Goal: Find specific page/section: Find specific page/section

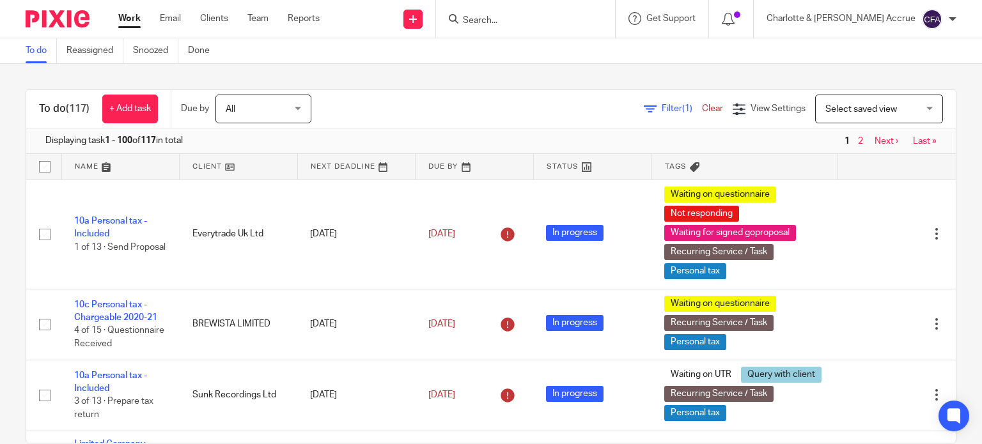
scroll to position [2266, 0]
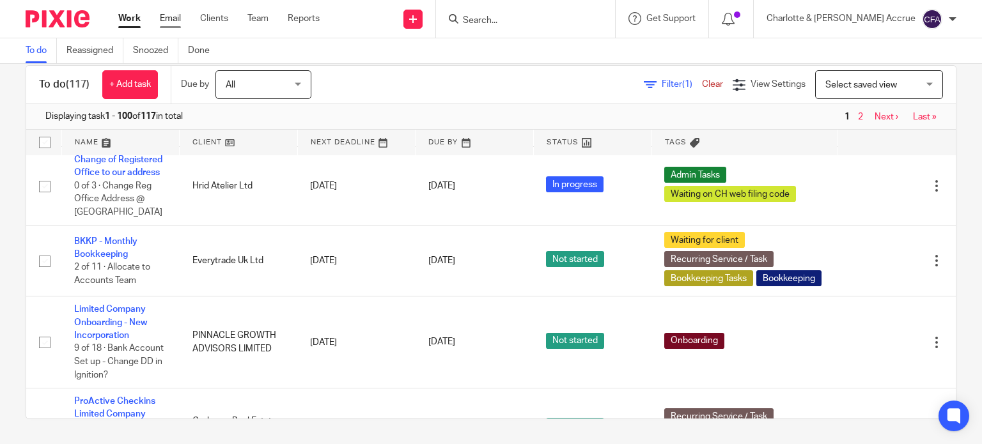
drag, startPoint x: 0, startPoint y: 0, endPoint x: 171, endPoint y: 20, distance: 171.9
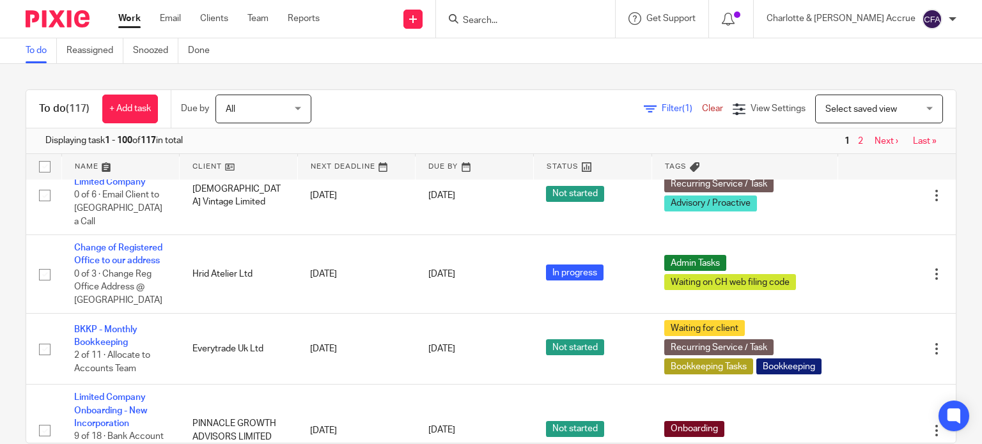
scroll to position [2010, 0]
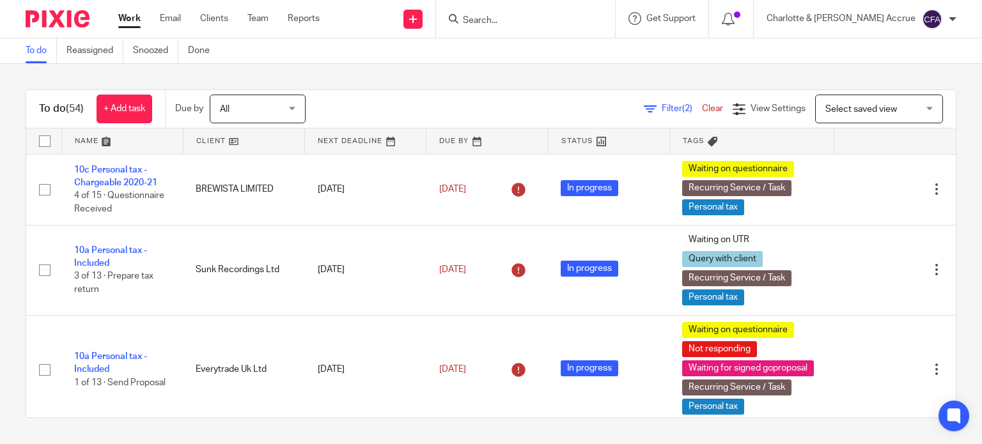
click at [550, 20] on input "Search" at bounding box center [519, 21] width 115 height 12
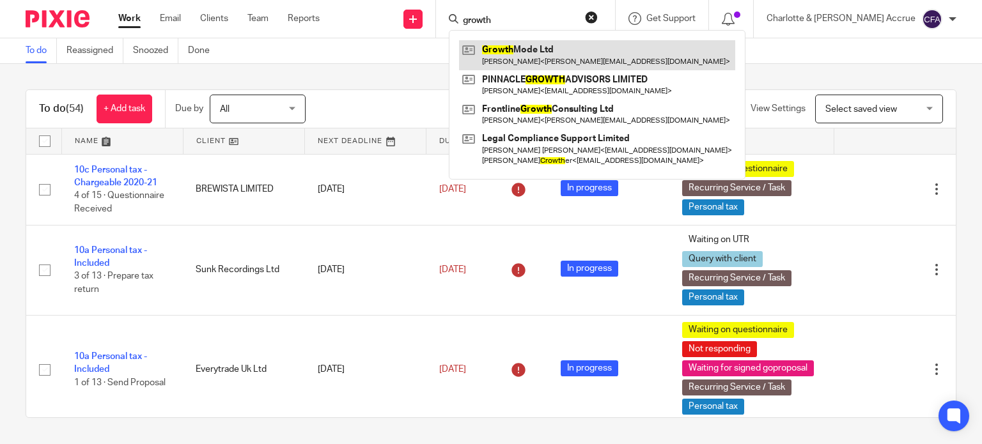
type input "growth"
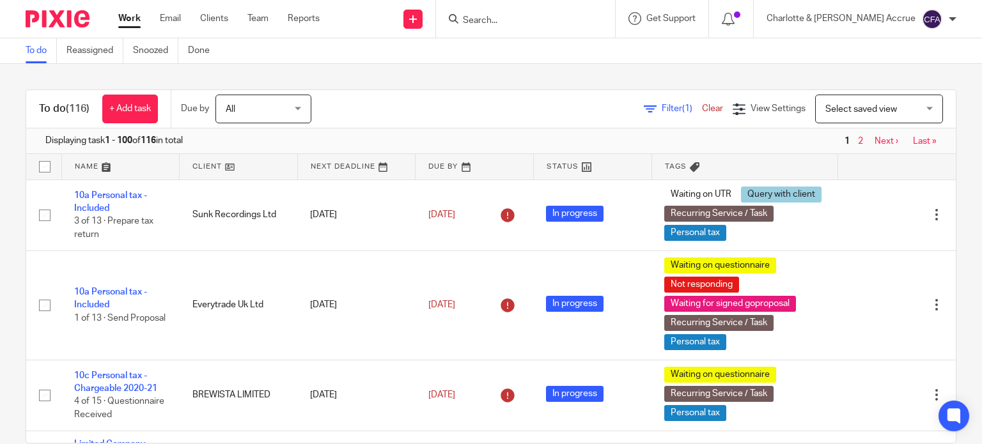
click at [662, 109] on span "Filter (1)" at bounding box center [682, 108] width 40 height 9
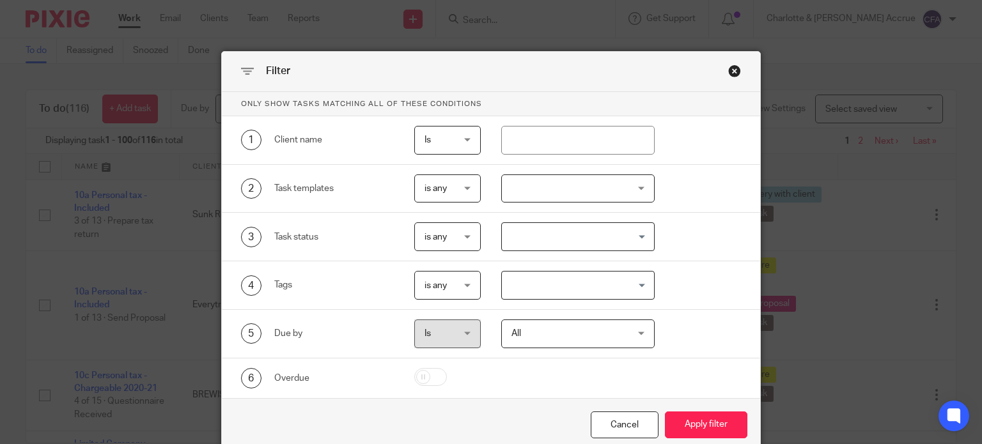
click at [550, 288] on input "Search for option" at bounding box center [575, 285] width 144 height 22
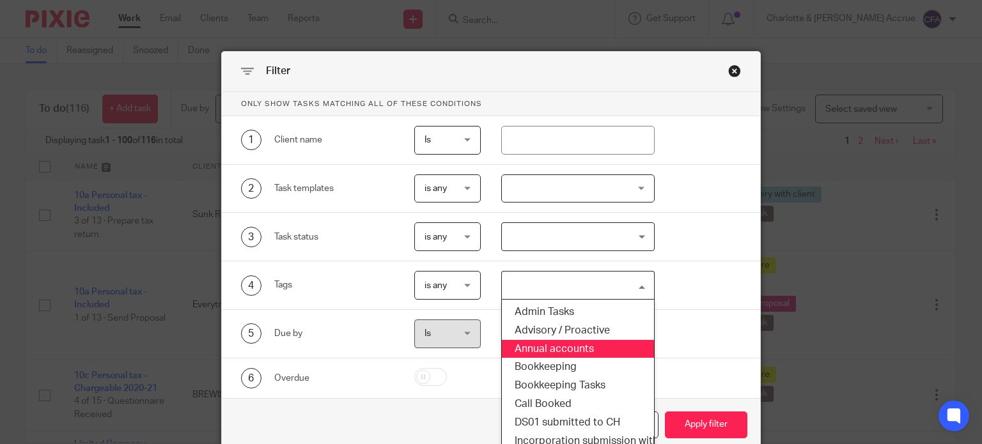
click at [556, 346] on li "Annual accounts" at bounding box center [578, 349] width 152 height 19
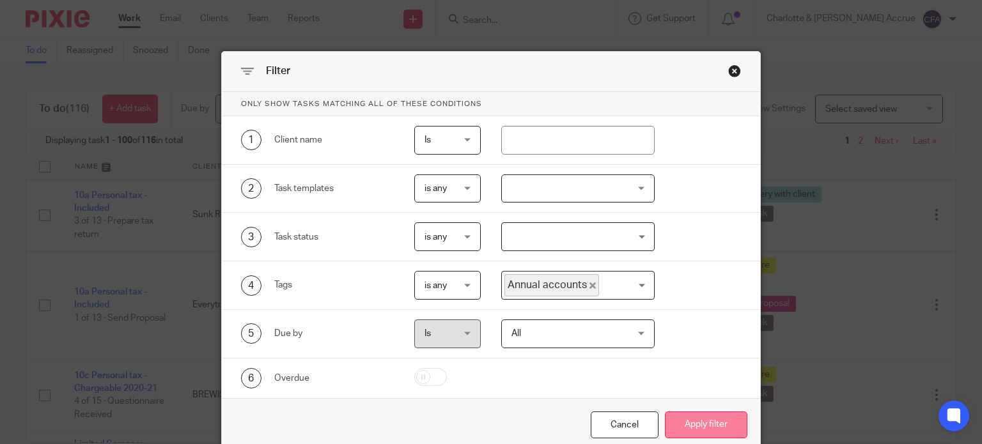
click at [698, 432] on button "Apply filter" at bounding box center [706, 425] width 82 height 27
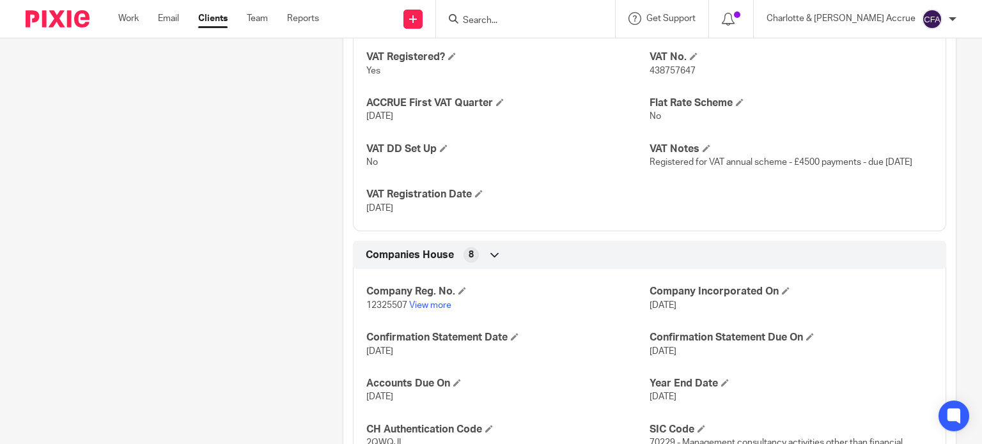
scroll to position [1342, 0]
